Goal: Find specific page/section: Find specific page/section

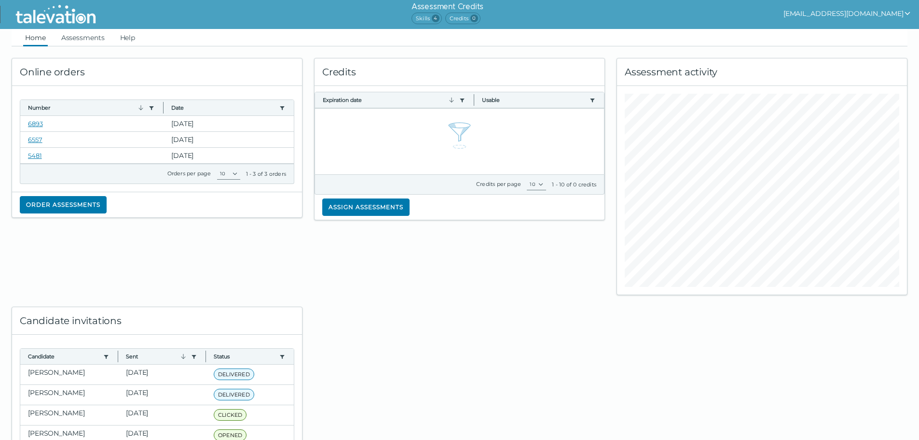
click at [884, 16] on button "[EMAIL_ADDRESS][DOMAIN_NAME]" at bounding box center [848, 14] width 128 height 12
click at [119, 38] on link "Help" at bounding box center [127, 37] width 19 height 17
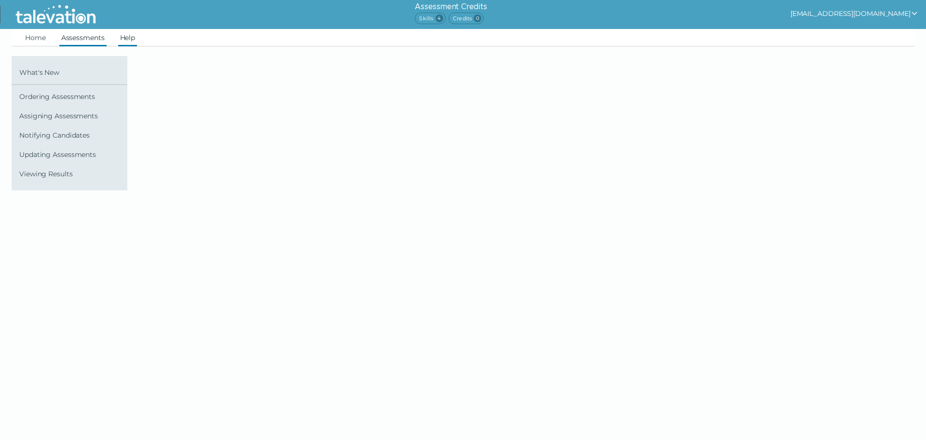
click at [71, 44] on link "Assessments" at bounding box center [82, 37] width 47 height 17
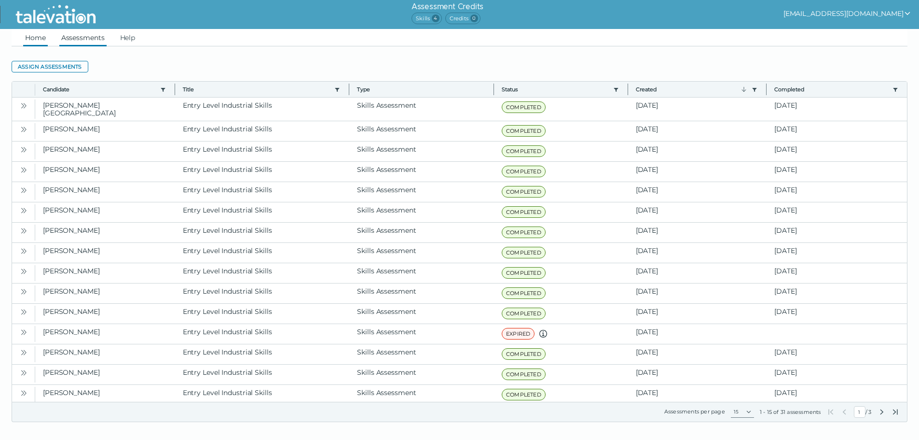
click at [35, 30] on link "Home" at bounding box center [35, 37] width 25 height 17
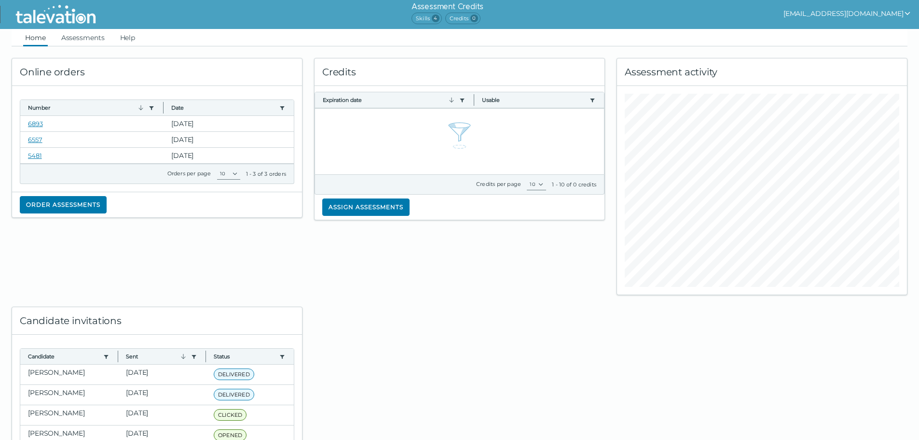
click at [837, 16] on button "[EMAIL_ADDRESS][DOMAIN_NAME]" at bounding box center [848, 14] width 128 height 12
